Goal: Find specific page/section: Find specific page/section

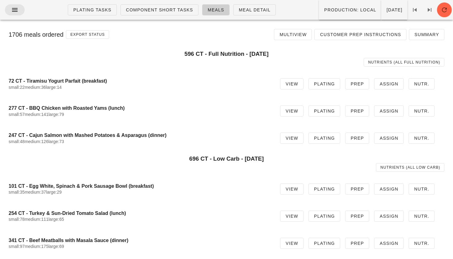
click at [12, 12] on icon "button" at bounding box center [14, 9] width 7 height 7
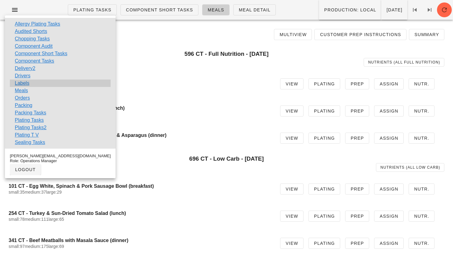
click at [23, 85] on link "Labels" at bounding box center [22, 83] width 14 height 7
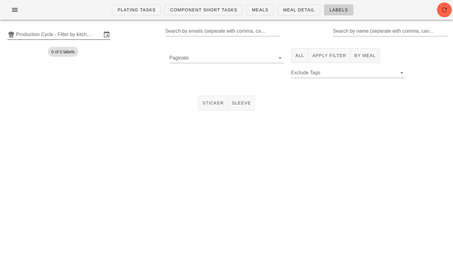
click at [57, 33] on input "Production Cycle - Filter by kitchen production schedules" at bounding box center [59, 35] width 86 height 10
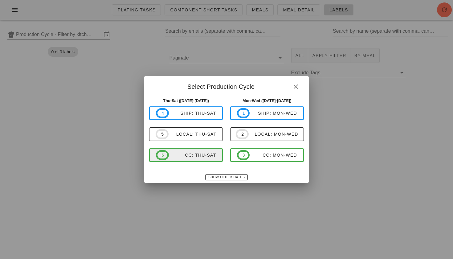
click at [190, 153] on div "CC: Thu-Sat" at bounding box center [192, 155] width 47 height 5
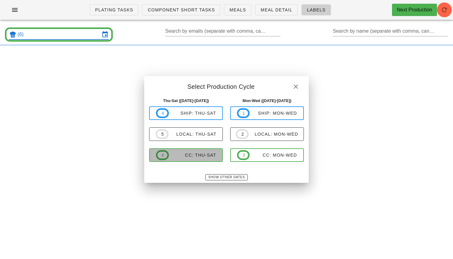
type input "CC: Thu-Sat ([DATE]-[DATE])"
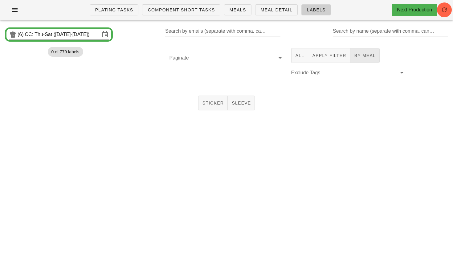
click at [360, 54] on span "By Meal" at bounding box center [365, 55] width 22 height 5
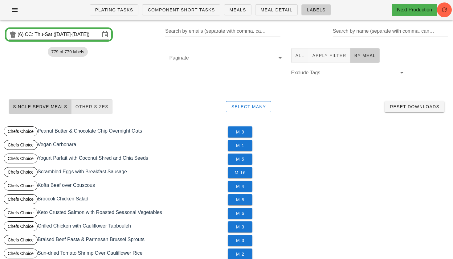
click at [91, 104] on span "Other Sizes" at bounding box center [91, 106] width 33 height 5
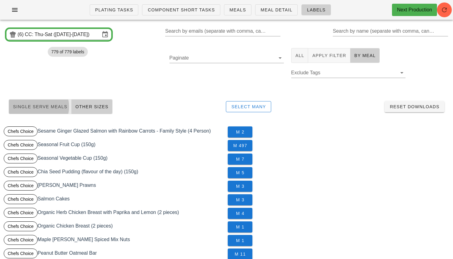
click at [39, 111] on button "Single Serve Meals" at bounding box center [40, 106] width 63 height 15
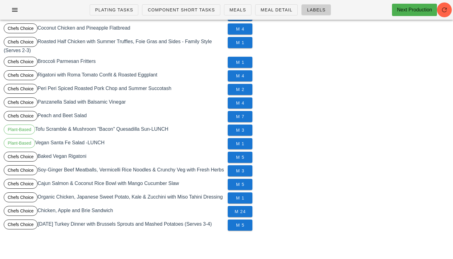
scroll to position [428, 0]
click at [237, 226] on span "M 5" at bounding box center [240, 225] width 15 height 5
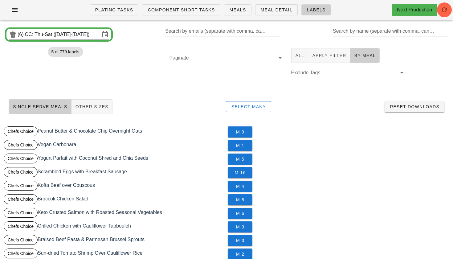
click at [80, 98] on div "Single Serve Meals Other Sizes Select Many Reset Downloads" at bounding box center [227, 107] width 446 height 20
click at [82, 103] on button "Other Sizes" at bounding box center [92, 106] width 41 height 15
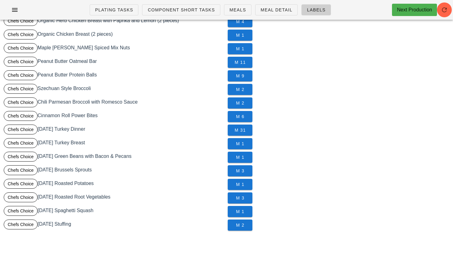
scroll to position [192, 0]
click at [247, 128] on span "M 31" at bounding box center [240, 130] width 15 height 5
